Goal: Task Accomplishment & Management: Complete application form

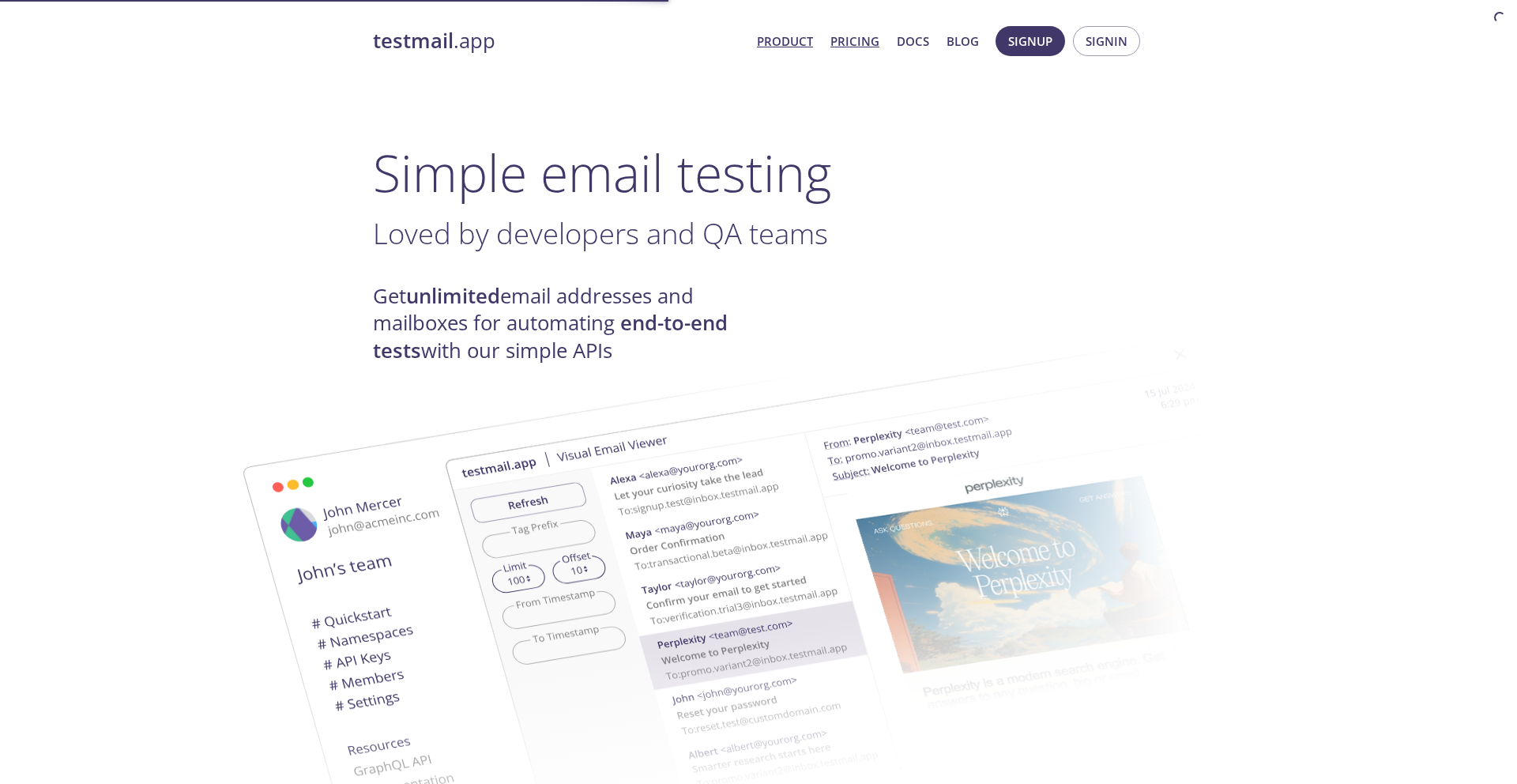
click at [852, 46] on link "Pricing" at bounding box center [855, 41] width 49 height 20
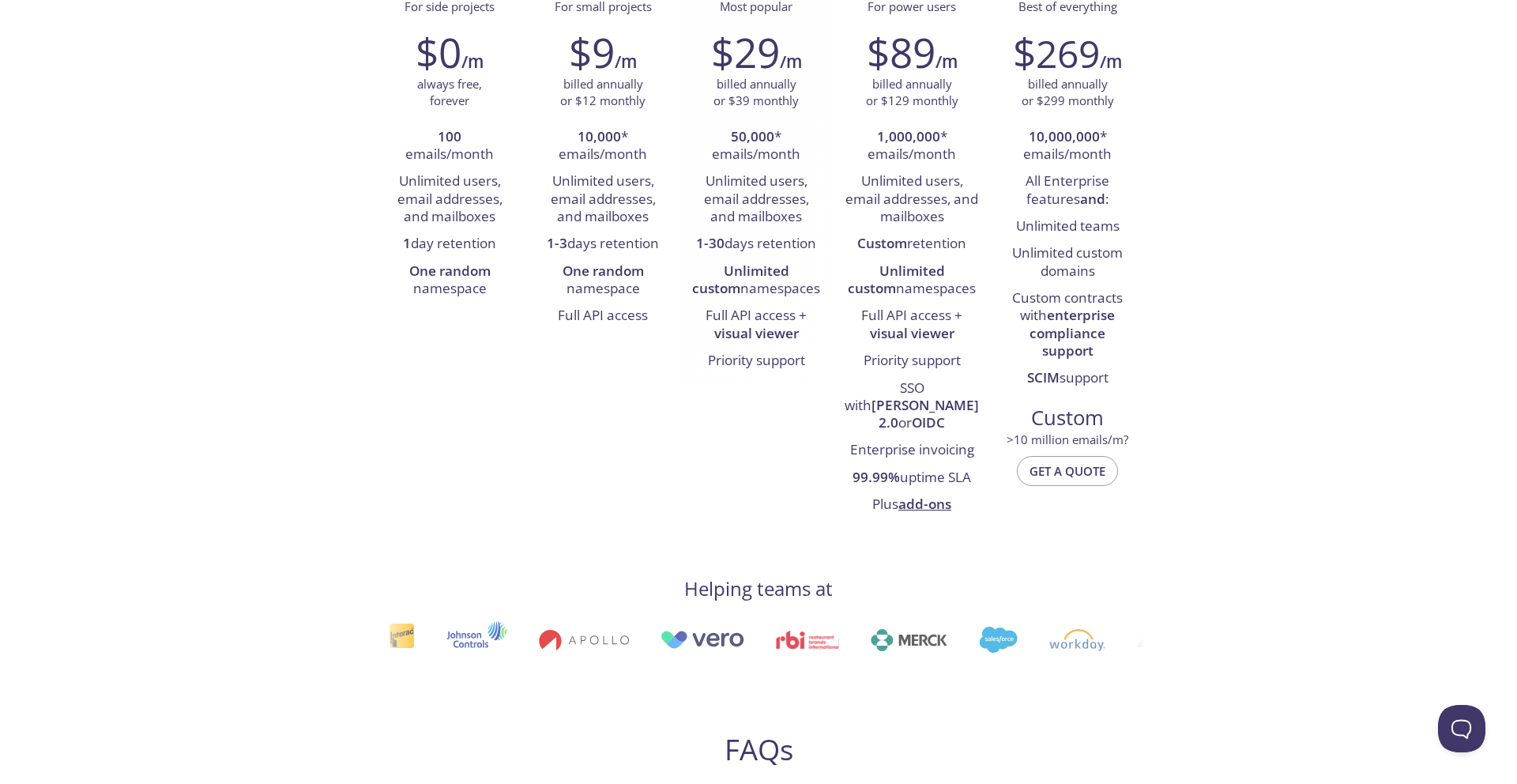
scroll to position [244, 0]
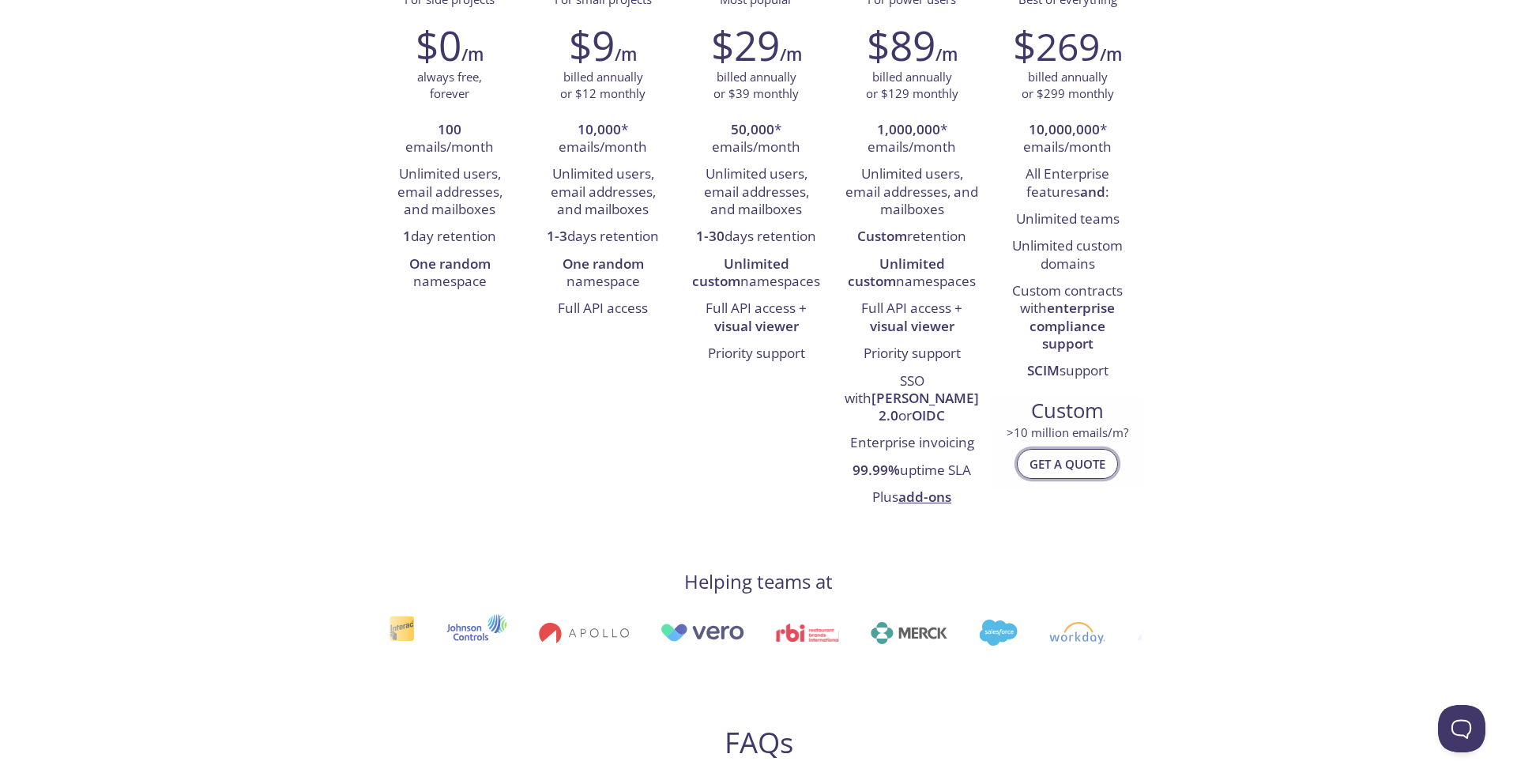
click at [1051, 453] on span "Get a quote" at bounding box center [1067, 463] width 76 height 20
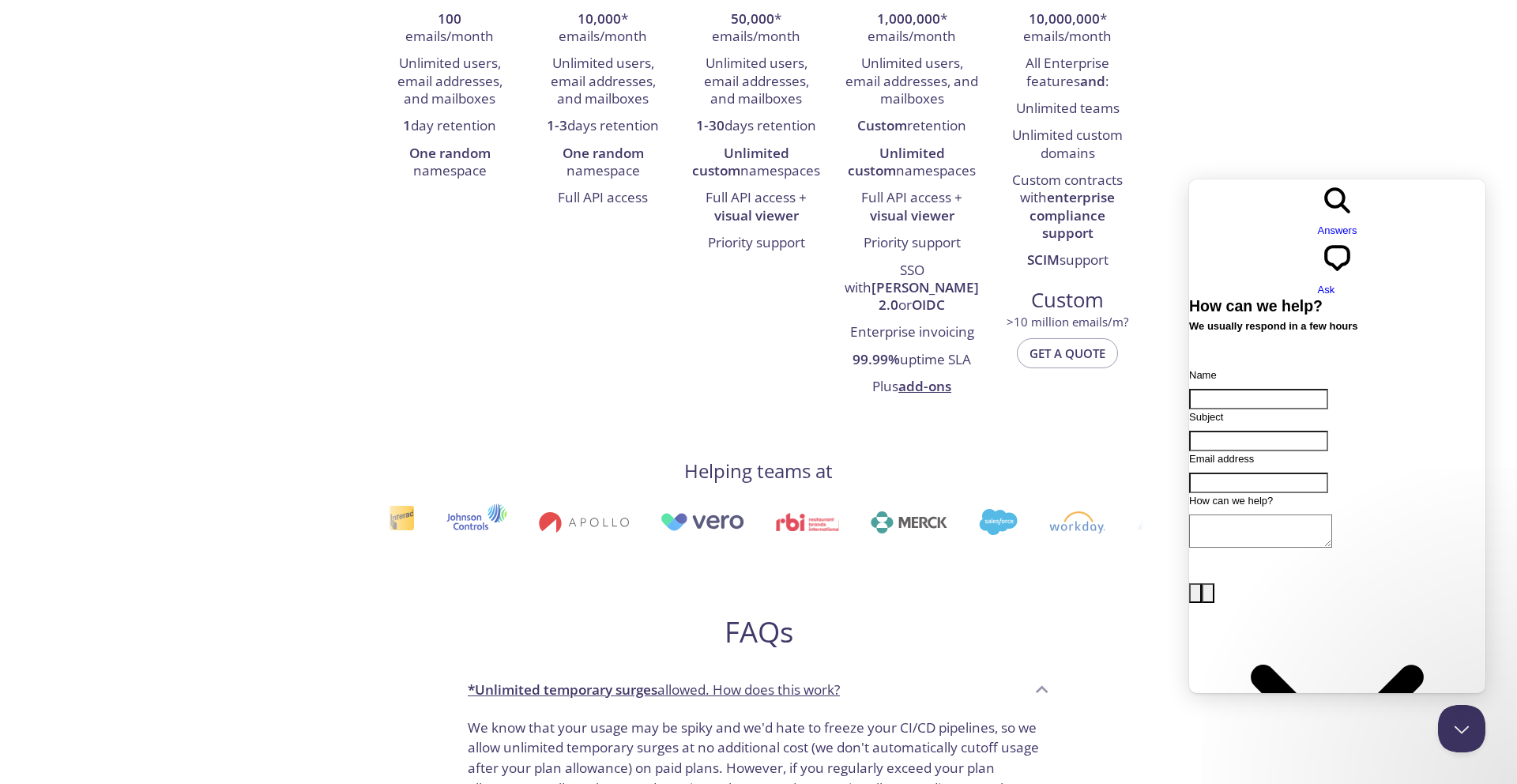
scroll to position [364, 0]
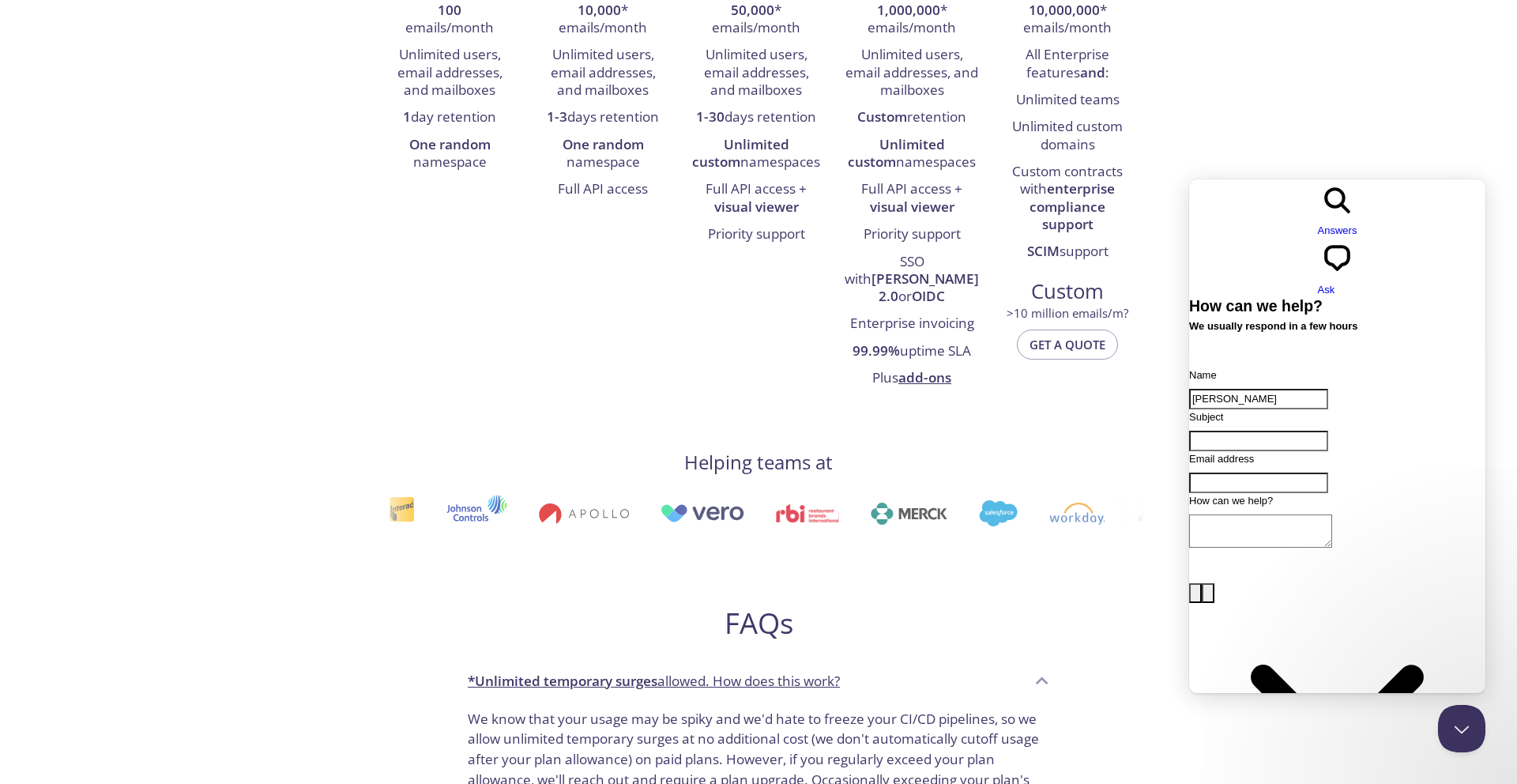
type input "[PERSON_NAME]"
click at [1316, 451] on div "Email address" at bounding box center [1337, 472] width 297 height 42
click at [1303, 473] on input "Email address" at bounding box center [1258, 482] width 139 height 20
type input "[PERSON_NAME][EMAIL_ADDRESS][PERSON_NAME][DOMAIN_NAME]"
click at [1307, 431] on input "Subject" at bounding box center [1258, 441] width 139 height 20
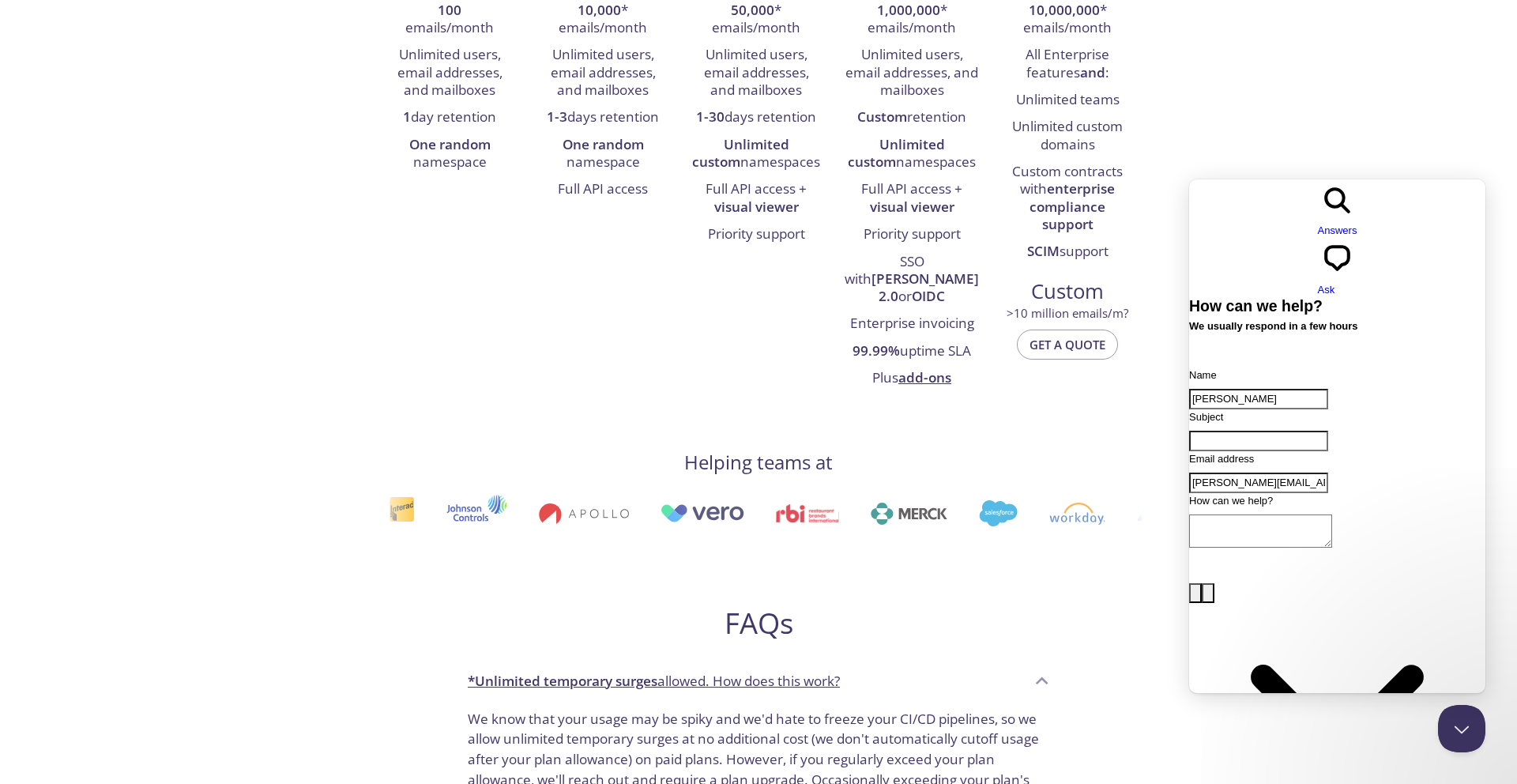
click at [1307, 431] on input "Subject" at bounding box center [1258, 441] width 139 height 20
paste input "Looking for a customised plan for Cvent"
type input "Looking for a customised plan for Cvent"
click at [1278, 515] on textarea "How can we help?" at bounding box center [1260, 531] width 143 height 33
click at [1247, 529] on textarea "How can we help?" at bounding box center [1260, 531] width 143 height 33
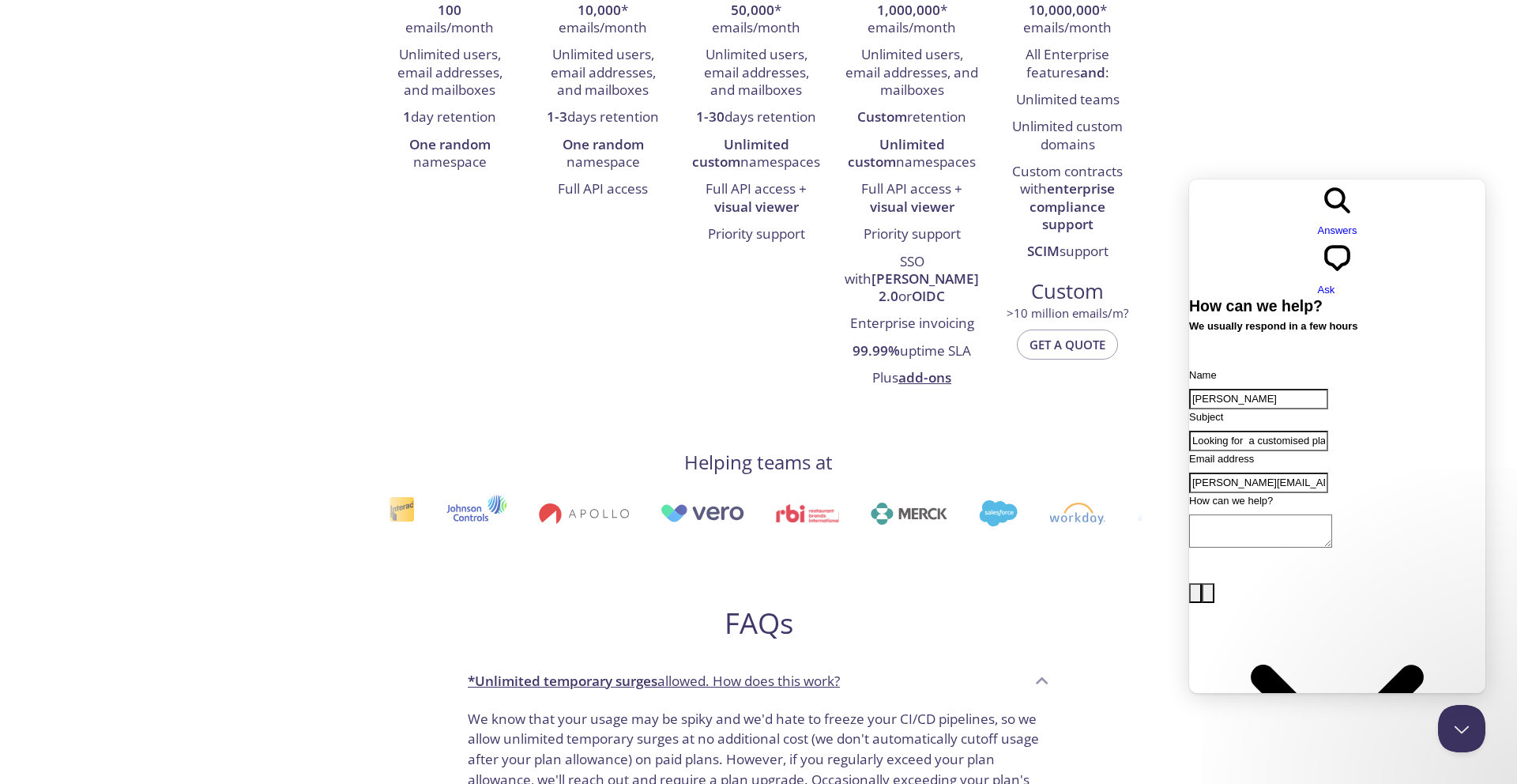
paste textarea "We at cvent are currently looking for email Testing tools that can efficiently …"
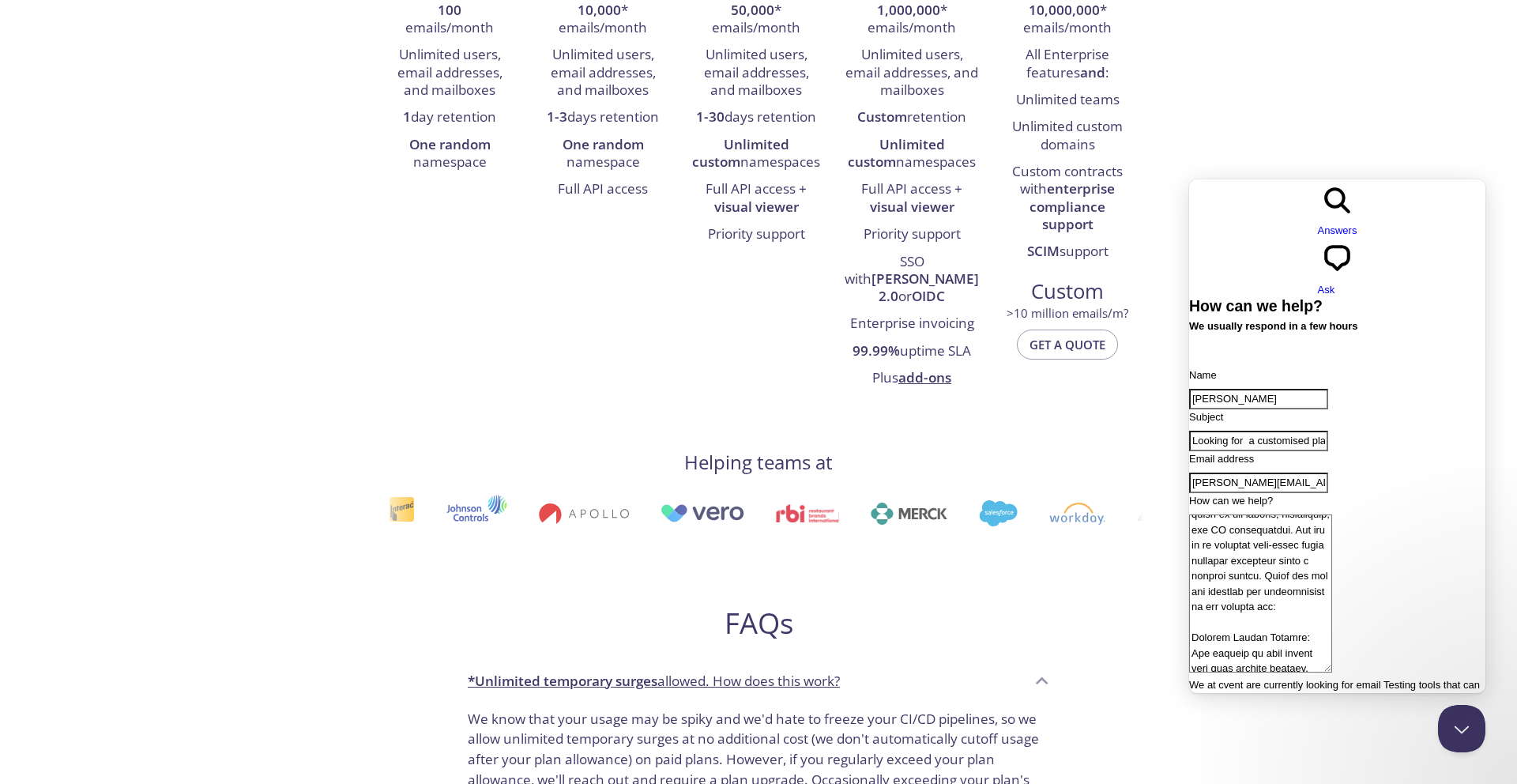
scroll to position [0, 0]
type textarea "We at cvent are currently looking for email Testing tools that can efficiently …"
click at [1462, 722] on button "Close Beacon popover" at bounding box center [1459, 725] width 48 height 48
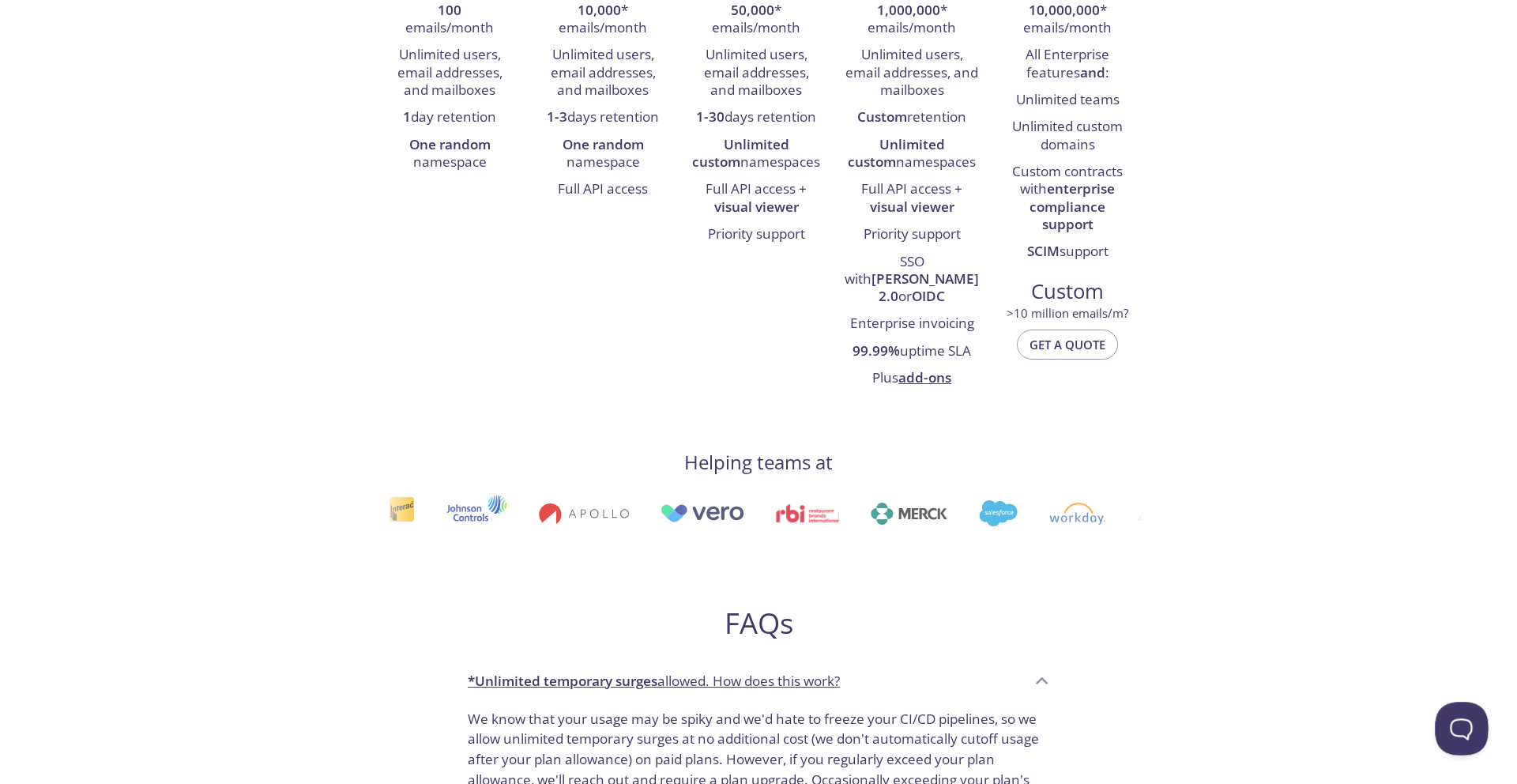
click at [1463, 720] on button "Open Beacon popover" at bounding box center [1459, 725] width 48 height 48
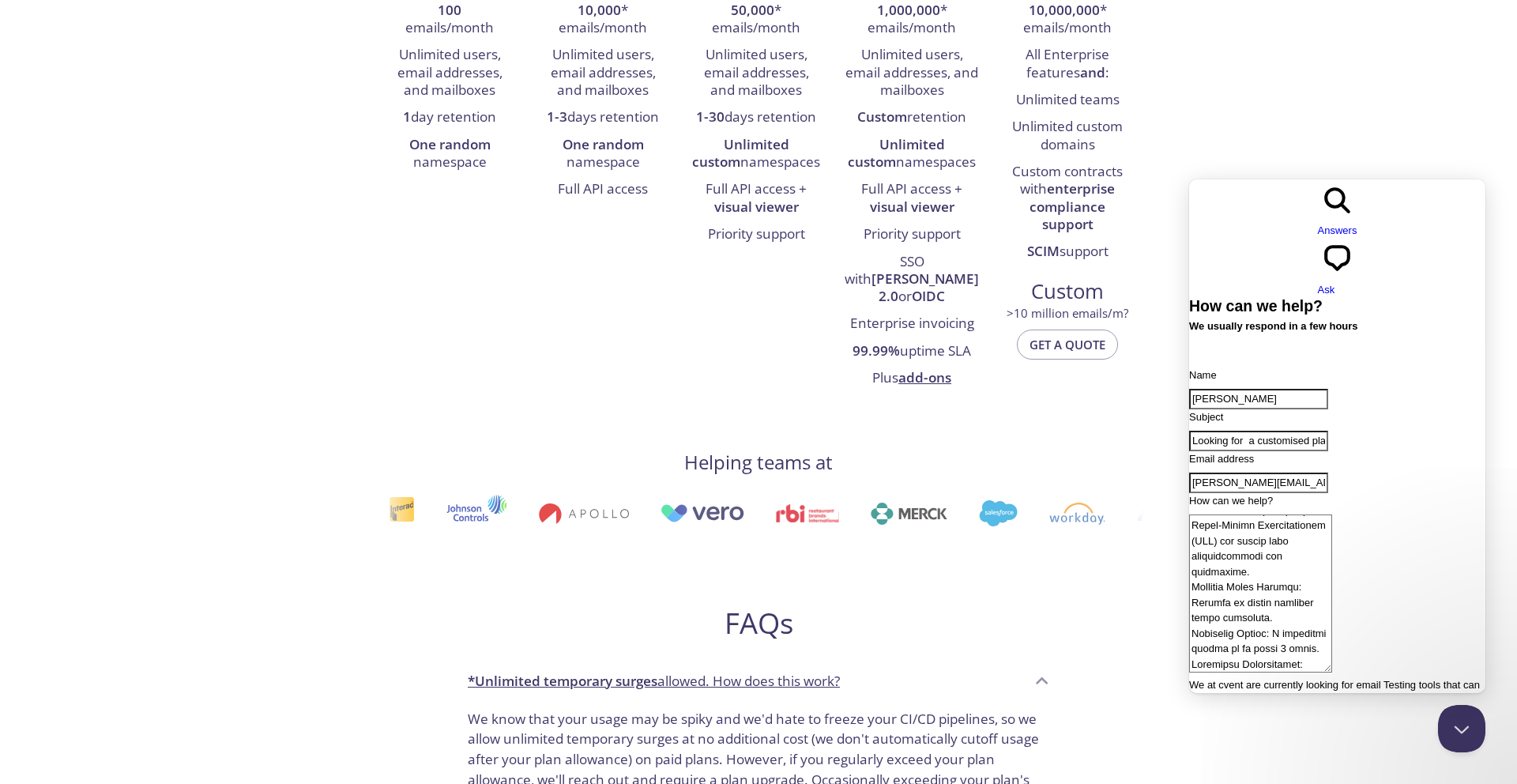
scroll to position [45, 0]
